Goal: Entertainment & Leisure: Consume media (video, audio)

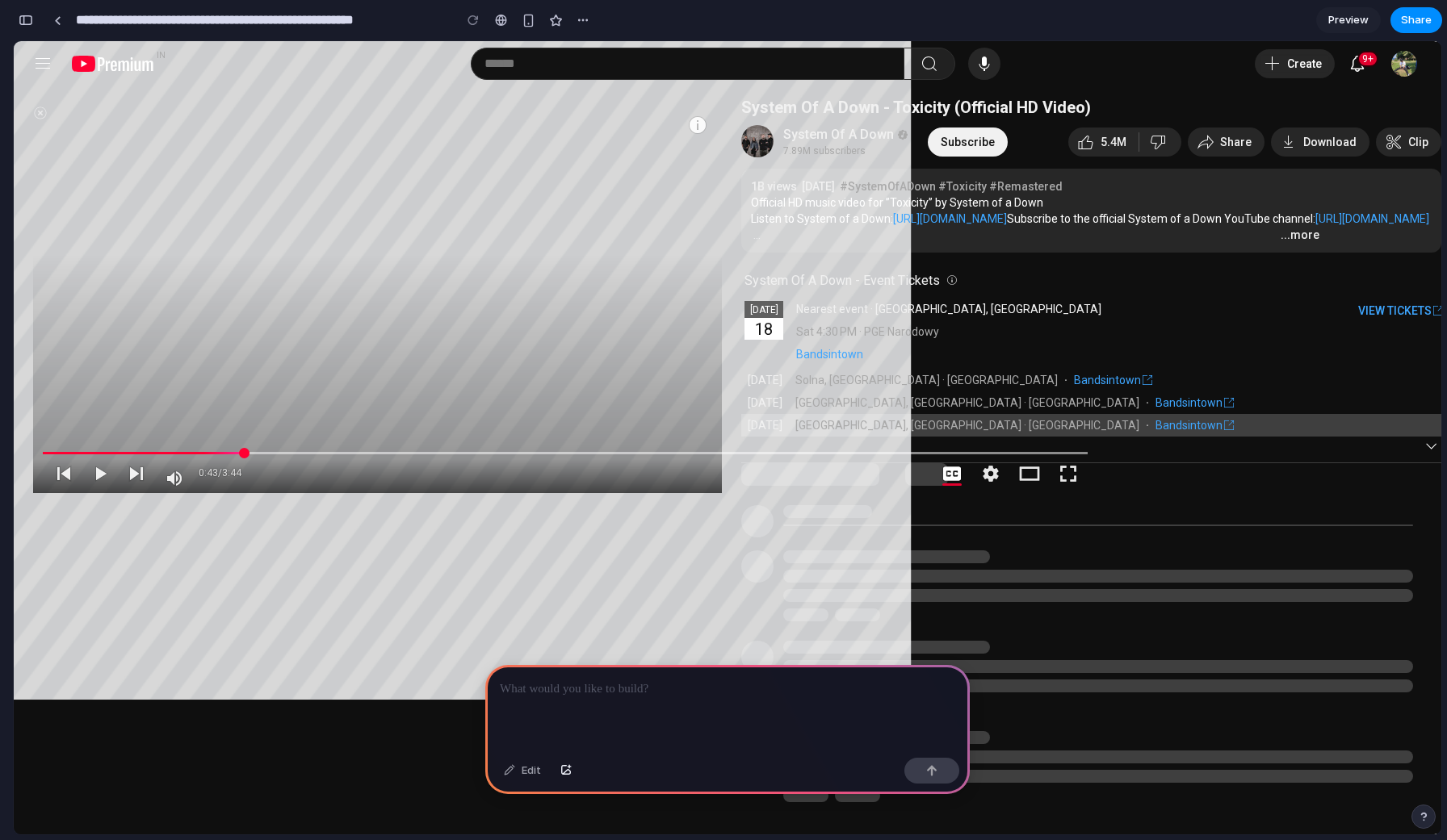
click at [840, 422] on div "Saint-Denis, France · Stade de France" at bounding box center [967, 425] width 344 height 16
click at [1155, 420] on link "Bandsintown" at bounding box center [1194, 425] width 80 height 16
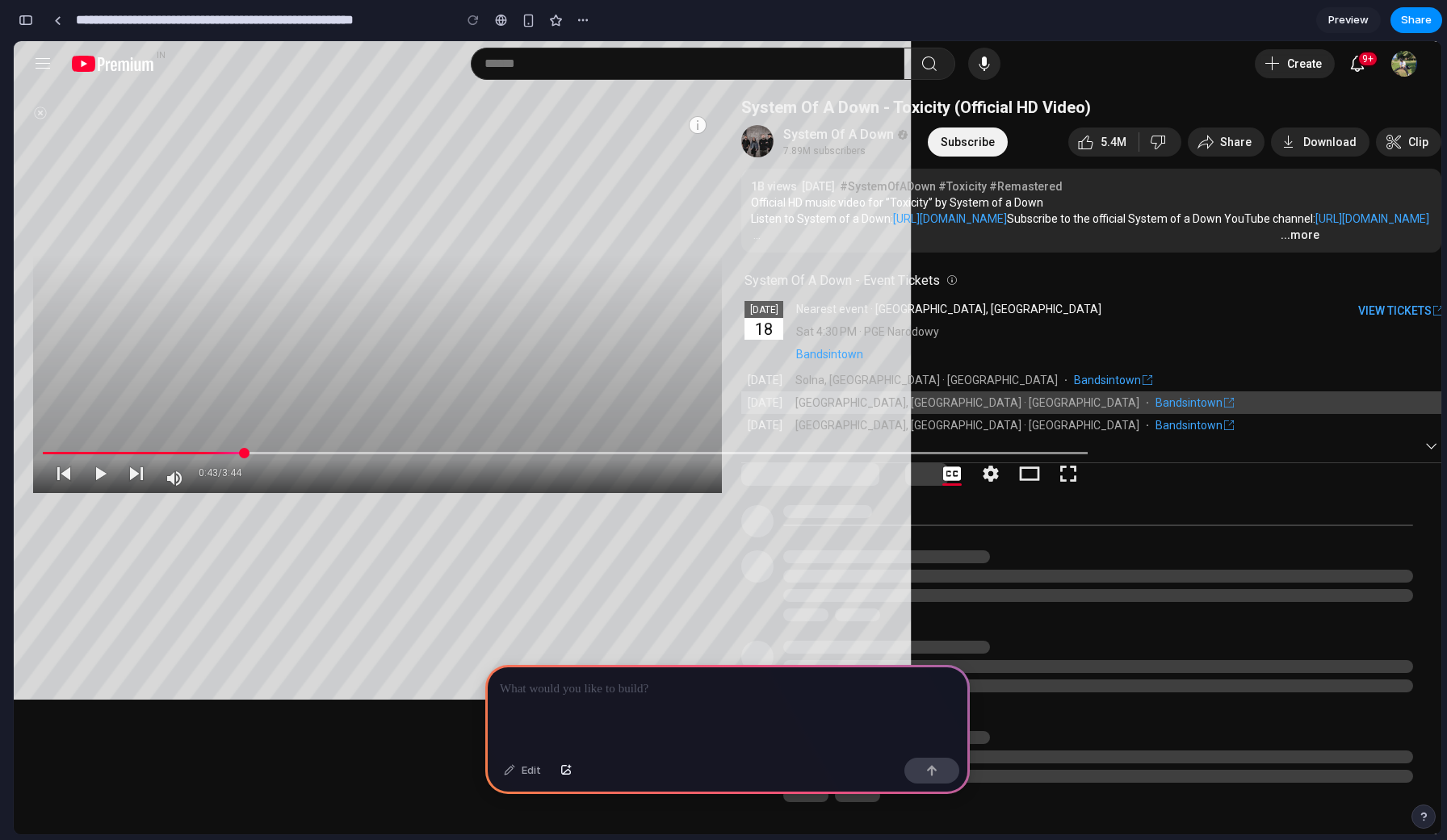
click at [1155, 405] on link "Bandsintown" at bounding box center [1194, 403] width 80 height 16
click at [1037, 393] on td "Saint-Denis, France · Stade de France · Bandsintown" at bounding box center [1112, 403] width 659 height 23
click at [763, 227] on div "Official HD music video for ”Toxicity” by System of a Down Listen to System of …" at bounding box center [1091, 219] width 681 height 48
click at [815, 140] on link "System Of A Down" at bounding box center [839, 135] width 113 height 17
click at [841, 109] on yt-formatted-string "System Of A Down - Toxicity (Official HD Video)" at bounding box center [916, 107] width 350 height 19
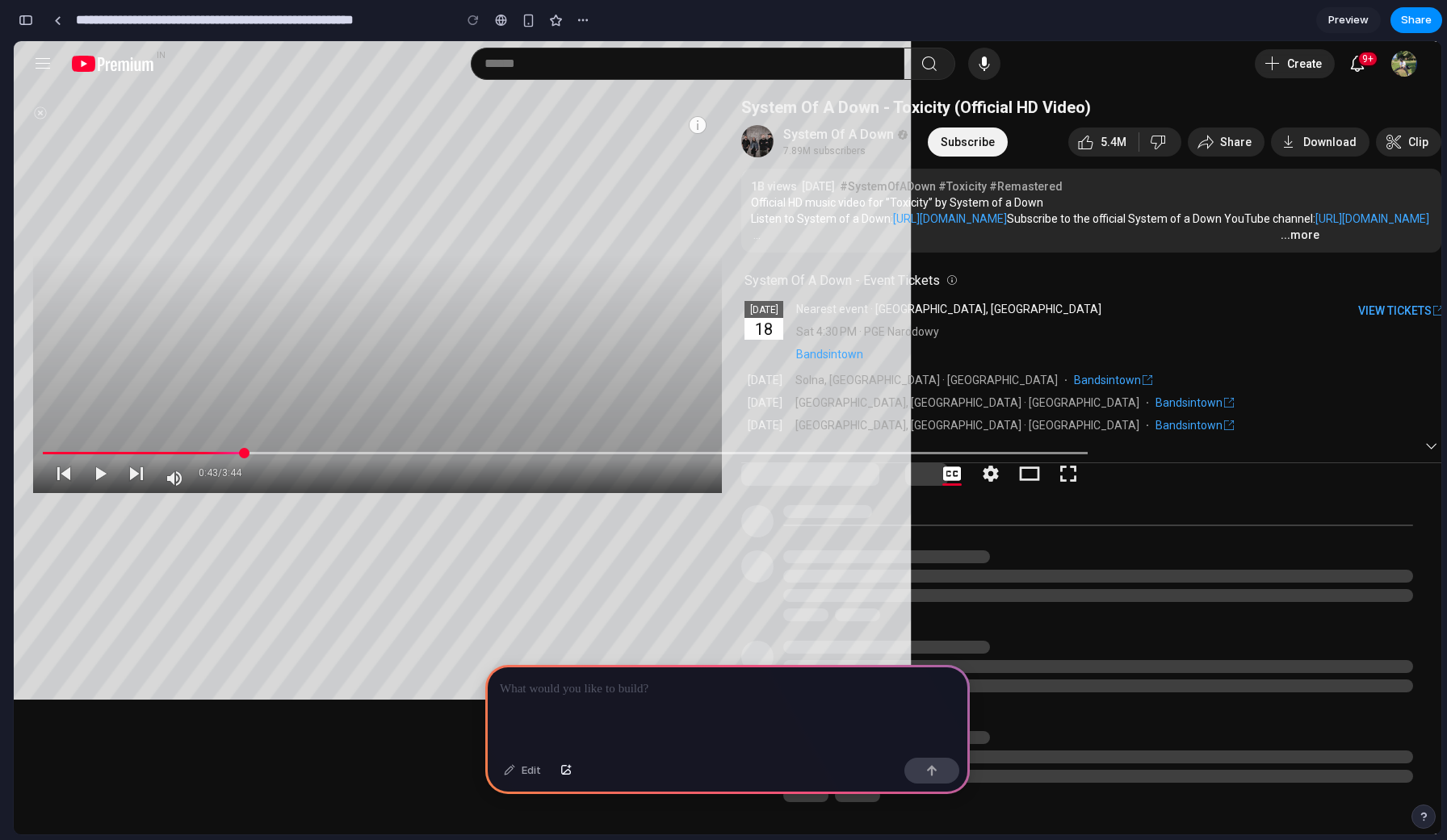
drag, startPoint x: 730, startPoint y: 285, endPoint x: 800, endPoint y: 345, distance: 92.2
click at [800, 344] on div "13/26 System Of A Down - Toxicity (Official HD Video) Search Watch later Share …" at bounding box center [727, 478] width 1427 height 783
click at [462, 314] on div at bounding box center [565, 405] width 1064 height 598
click at [43, 113] on div at bounding box center [565, 405] width 1064 height 598
click at [68, 92] on div "13/26 System Of A Down - Toxicity (Official HD Video) Search Watch later Share …" at bounding box center [387, 478] width 708 height 783
